Goal: Share content: Share content

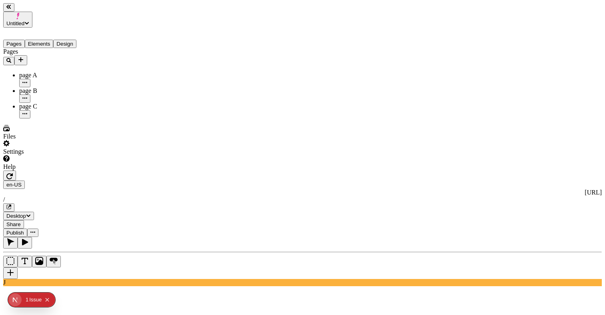
click at [52, 72] on div "page A" at bounding box center [59, 75] width 80 height 7
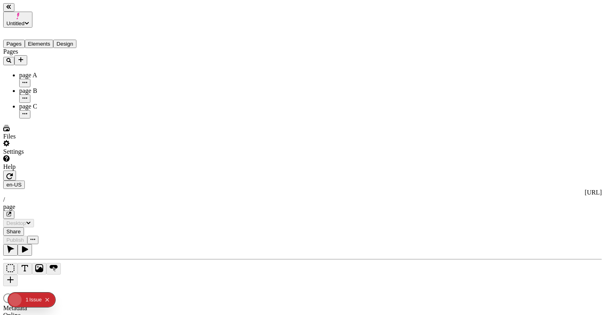
type input "/page"
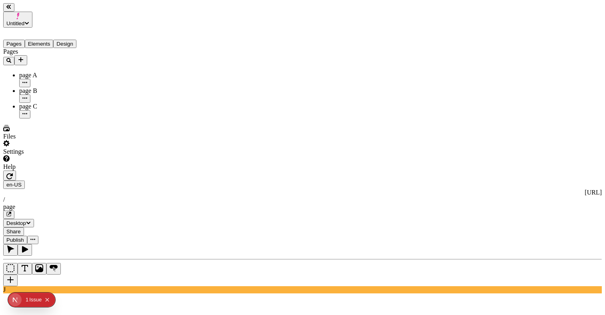
click at [74, 87] on div "page B" at bounding box center [59, 90] width 80 height 7
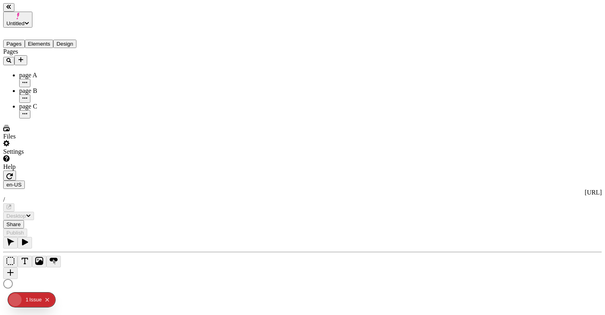
type input "/page-2"
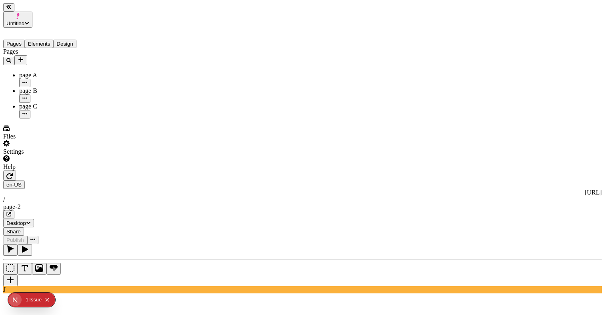
click at [21, 228] on span "Share" at bounding box center [13, 231] width 14 height 6
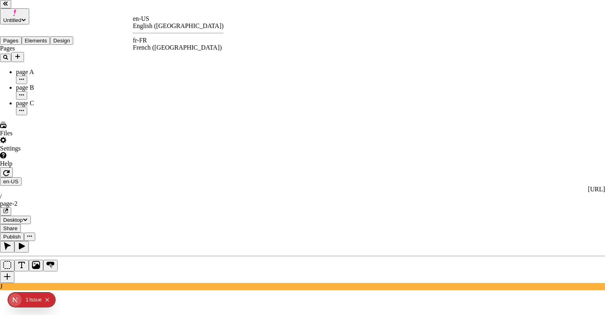
click at [156, 51] on div "en-US English (United States) fr-FR French (France)" at bounding box center [178, 33] width 91 height 36
click at [160, 39] on div "fr-FR French (France)" at bounding box center [178, 44] width 91 height 14
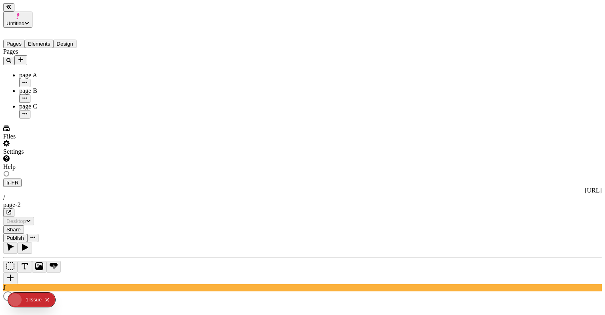
type input "/page-2"
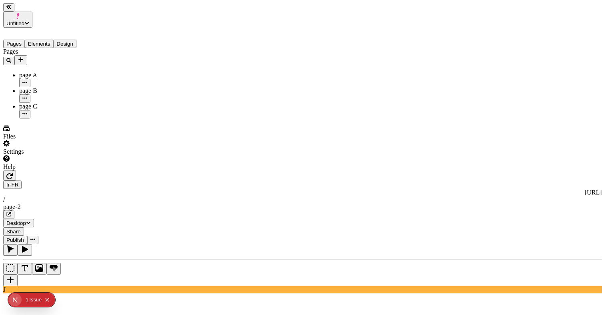
click at [21, 228] on span "Share" at bounding box center [13, 231] width 14 height 6
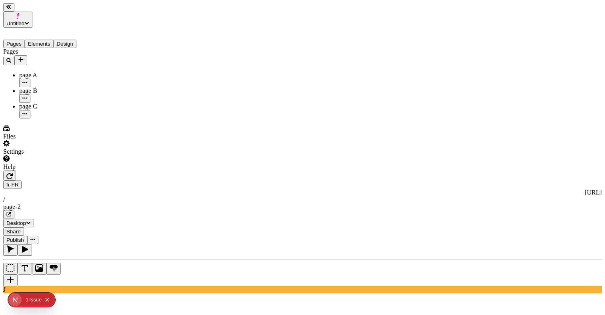
click at [47, 103] on div "page C" at bounding box center [59, 106] width 80 height 7
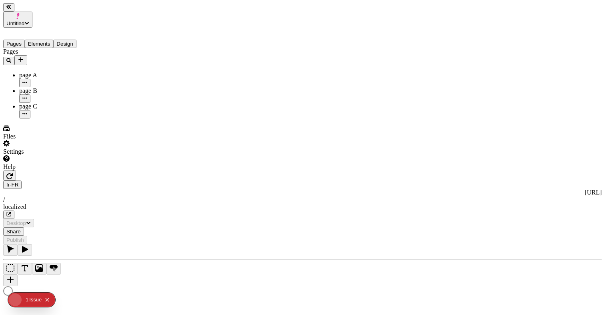
type input "/localized"
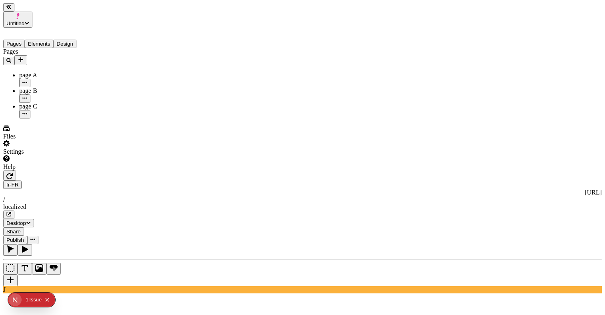
click at [40, 72] on div "page A" at bounding box center [59, 75] width 80 height 7
click at [21, 228] on span "Share" at bounding box center [13, 231] width 14 height 6
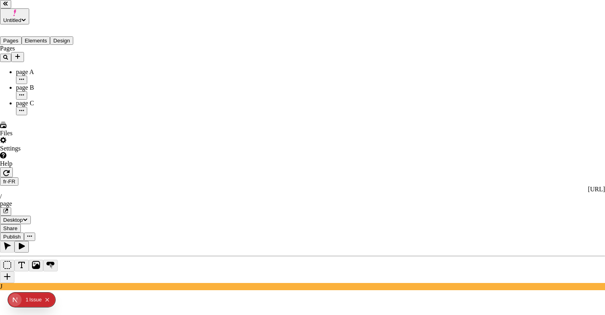
drag, startPoint x: 283, startPoint y: 116, endPoint x: 228, endPoint y: 123, distance: 54.5
drag, startPoint x: 228, startPoint y: 123, endPoint x: 263, endPoint y: 124, distance: 34.4
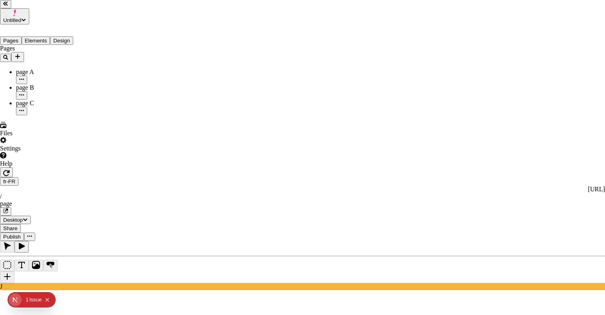
drag, startPoint x: 226, startPoint y: 119, endPoint x: 312, endPoint y: 124, distance: 85.8
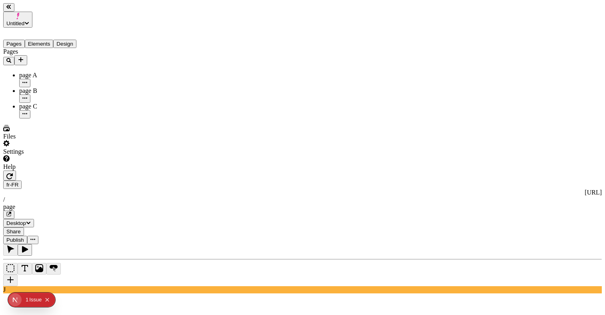
click at [49, 103] on div "page C" at bounding box center [59, 106] width 80 height 7
click at [21, 228] on span "Share" at bounding box center [13, 231] width 14 height 6
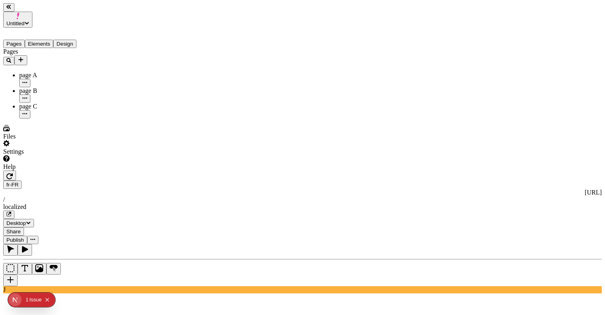
click at [21, 228] on span "Share" at bounding box center [13, 231] width 14 height 6
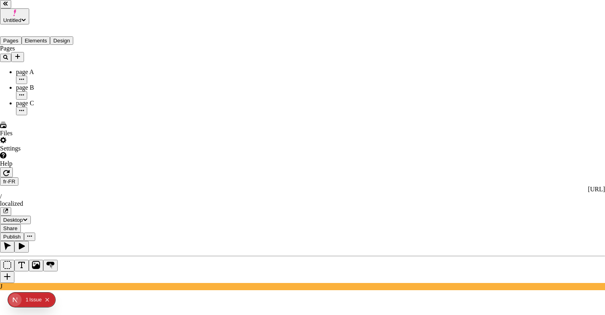
drag, startPoint x: 300, startPoint y: 124, endPoint x: 212, endPoint y: 126, distance: 87.7
drag, startPoint x: 212, startPoint y: 124, endPoint x: 276, endPoint y: 121, distance: 64.1
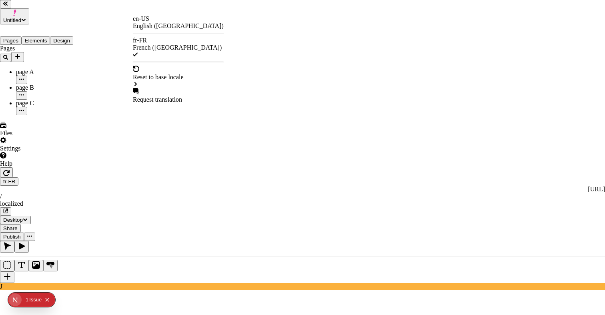
click at [146, 22] on div "en-US" at bounding box center [178, 18] width 91 height 7
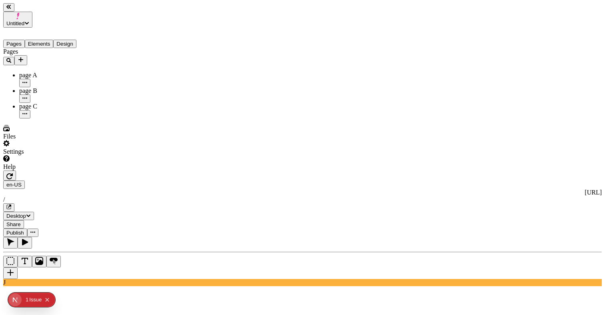
click at [24, 220] on button "Share" at bounding box center [13, 224] width 21 height 8
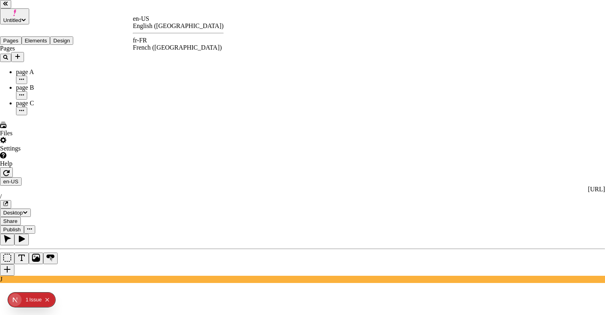
click at [152, 41] on div "fr-FR" at bounding box center [178, 40] width 91 height 7
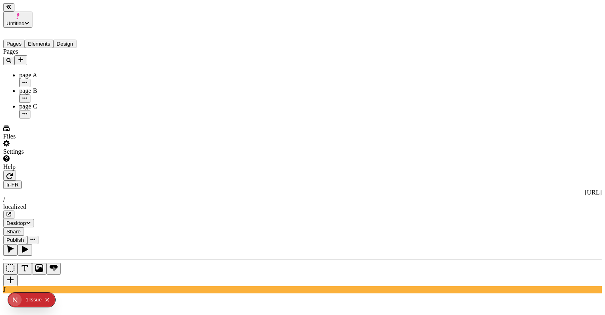
drag, startPoint x: 552, startPoint y: 58, endPoint x: 493, endPoint y: 58, distance: 58.8
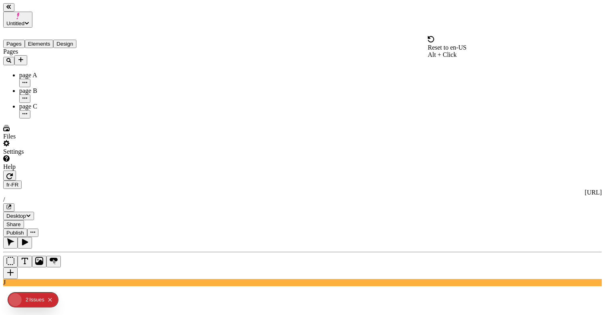
click at [460, 44] on span "Reset to en-US" at bounding box center [447, 47] width 39 height 7
click at [21, 221] on span "Share" at bounding box center [13, 224] width 14 height 6
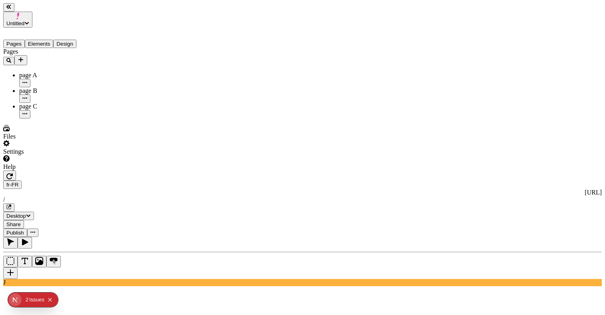
type input "/super-localized"
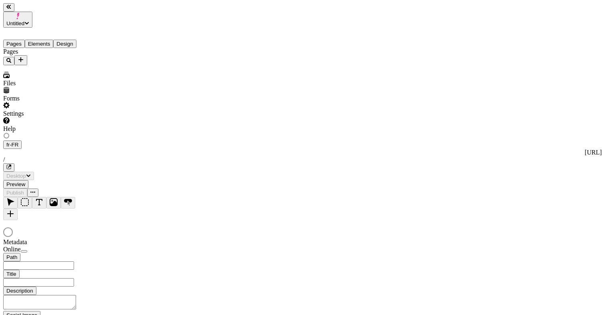
type input "/super-localized"
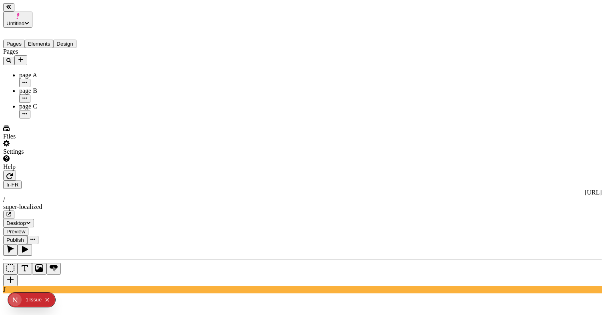
click at [59, 72] on div "page A" at bounding box center [59, 75] width 80 height 7
click at [21, 228] on span "Share" at bounding box center [13, 231] width 14 height 6
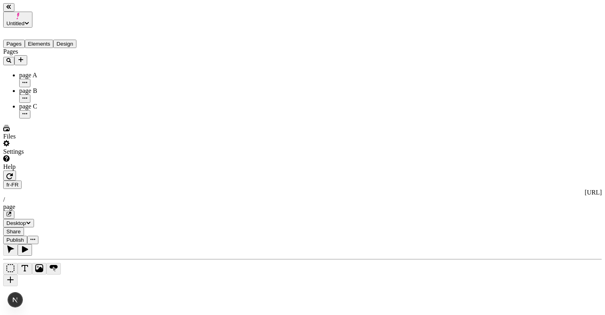
click at [21, 228] on span "Share" at bounding box center [13, 231] width 14 height 6
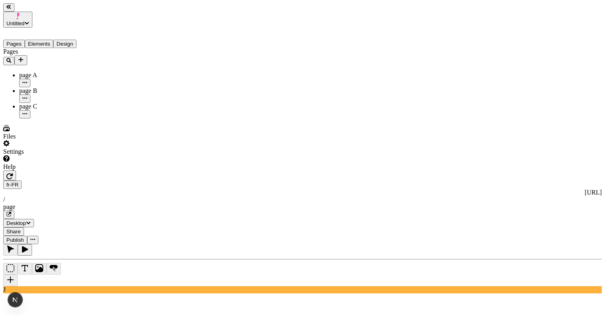
click at [36, 87] on div "page B" at bounding box center [59, 90] width 80 height 7
type input "/page-2"
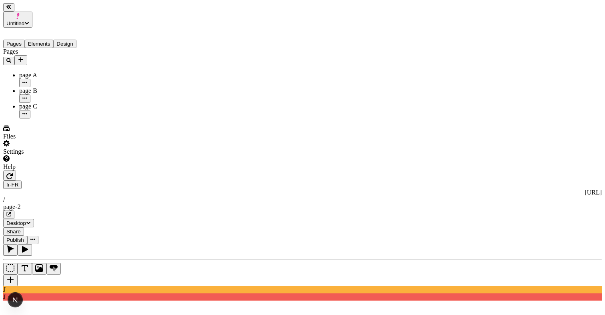
click at [21, 228] on span "Share" at bounding box center [13, 231] width 14 height 6
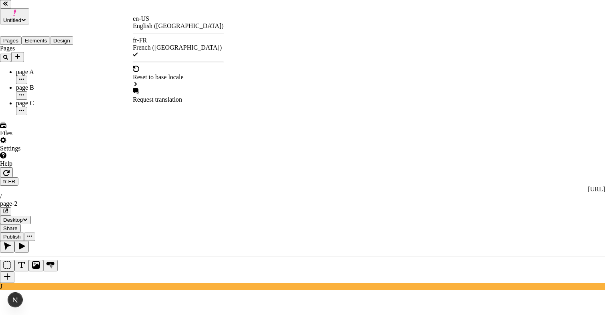
click at [151, 21] on div "en-US" at bounding box center [178, 18] width 91 height 7
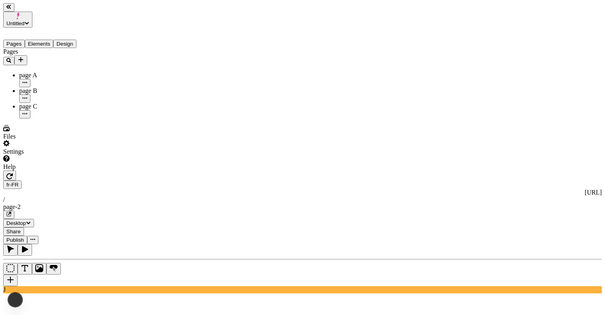
type input "/page-2"
click at [21, 228] on span "Share" at bounding box center [13, 231] width 14 height 6
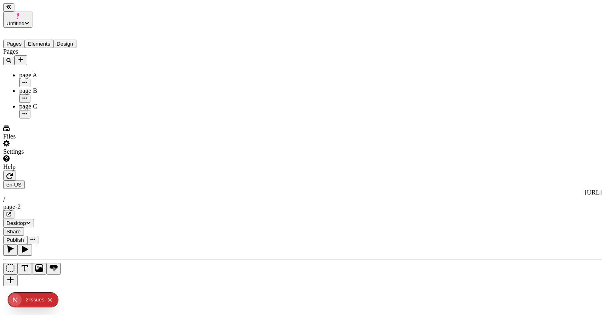
click at [21, 228] on span "Share" at bounding box center [13, 231] width 14 height 6
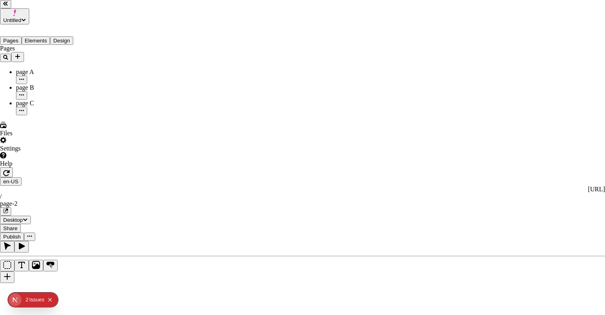
click at [33, 297] on div "Issue s" at bounding box center [36, 300] width 15 height 14
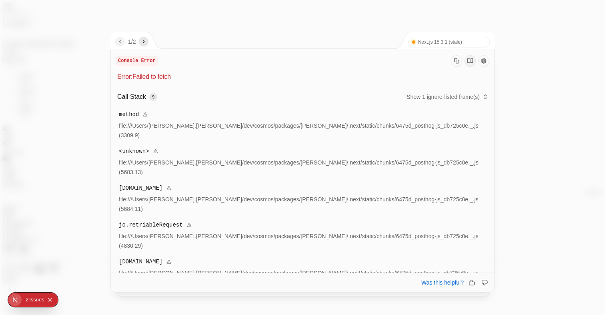
drag, startPoint x: 240, startPoint y: 120, endPoint x: 277, endPoint y: 149, distance: 46.4
click at [277, 149] on div "Call Stack 9 Show 1 ignore-listed frame(s) method file:///Users/[PERSON_NAME].[…" at bounding box center [303, 244] width 374 height 312
click at [277, 159] on span "file:///Users/[PERSON_NAME].[PERSON_NAME]/dev/cosmos/packages/[PERSON_NAME]/.ne…" at bounding box center [299, 167] width 360 height 16
click at [143, 42] on icon "next" at bounding box center [143, 41] width 6 height 6
click at [120, 42] on nav "2 / 2" at bounding box center [131, 42] width 33 height 10
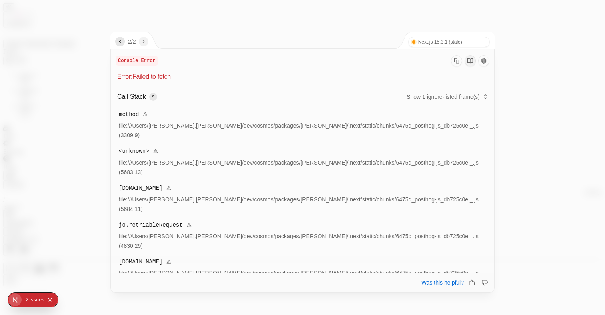
click at [118, 42] on icon "previous" at bounding box center [120, 41] width 6 height 6
click at [244, 24] on div at bounding box center [302, 157] width 605 height 315
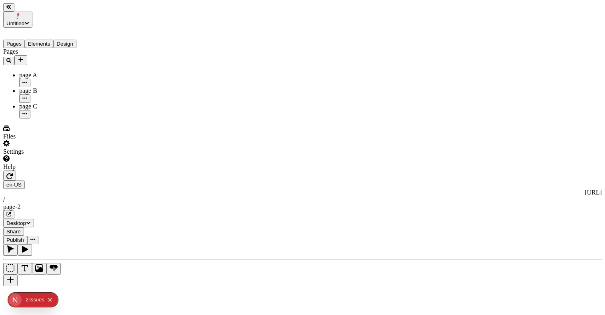
click at [24, 227] on button "Share" at bounding box center [13, 231] width 21 height 8
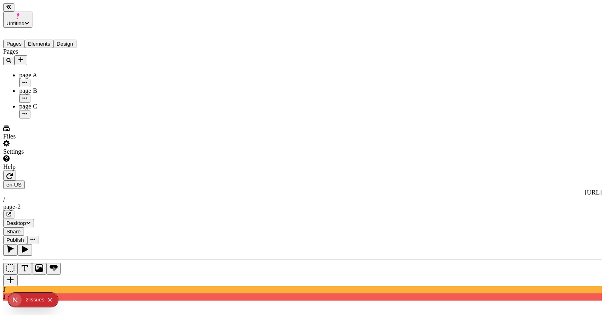
click at [21, 228] on span "Share" at bounding box center [13, 231] width 14 height 6
